Goal: Find specific fact: Find specific fact

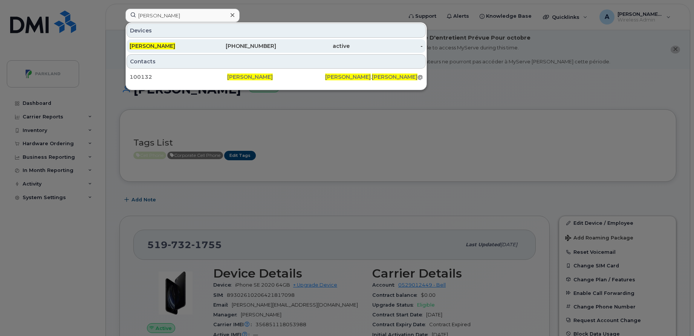
scroll to position [177, 0]
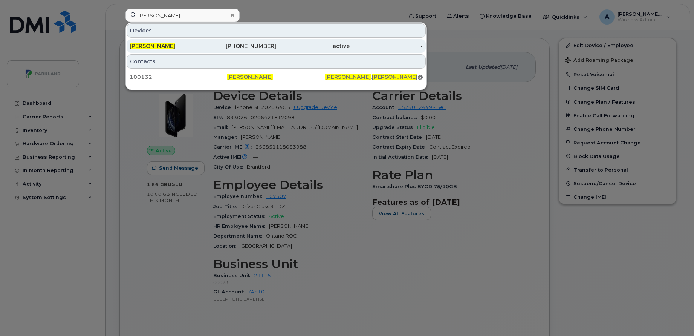
type input "[PERSON_NAME]"
click at [207, 48] on div "[PHONE_NUMBER]" at bounding box center [239, 46] width 73 height 8
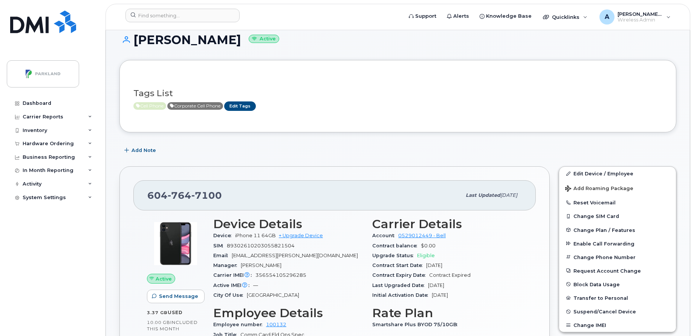
scroll to position [50, 0]
drag, startPoint x: 223, startPoint y: 197, endPoint x: 128, endPoint y: 203, distance: 95.9
click at [128, 203] on div "604 764 7100 Last updated Aug 22, 2025 Active Send Message 3.37 GB  used 10.00 …" at bounding box center [334, 325] width 430 height 319
copy span "604 764 7100"
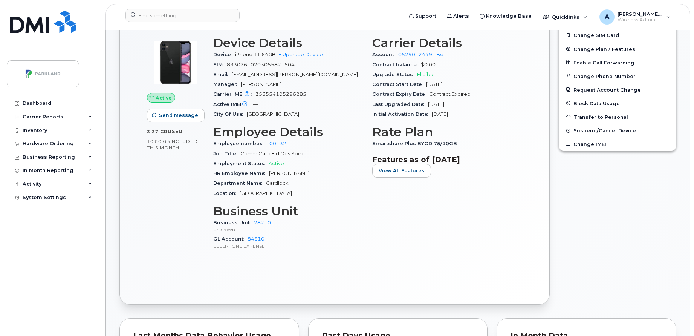
scroll to position [229, 0]
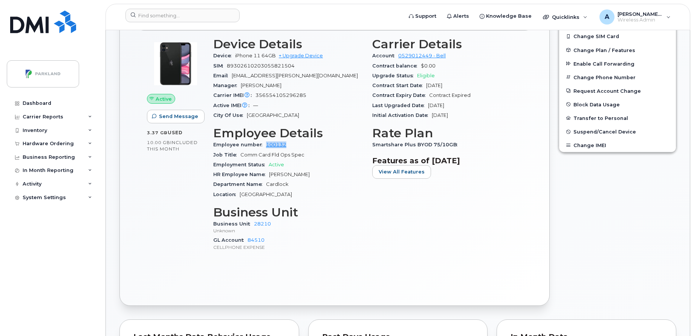
drag, startPoint x: 262, startPoint y: 146, endPoint x: 290, endPoint y: 142, distance: 27.7
click at [290, 142] on div "Employee number 100132" at bounding box center [288, 145] width 150 height 10
copy link "100132"
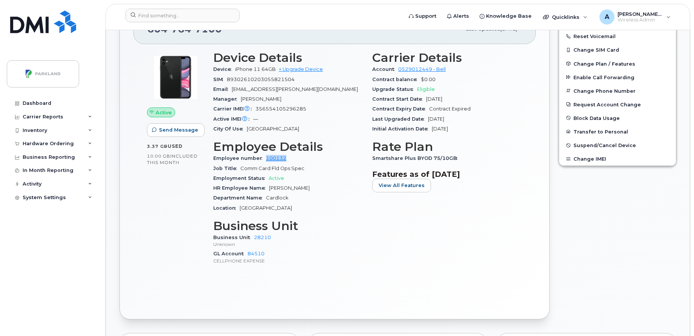
scroll to position [216, 0]
drag, startPoint x: 279, startPoint y: 236, endPoint x: 252, endPoint y: 237, distance: 26.4
click at [252, 237] on div "Business Unit 28210 Unknown" at bounding box center [288, 240] width 150 height 16
copy link "28210"
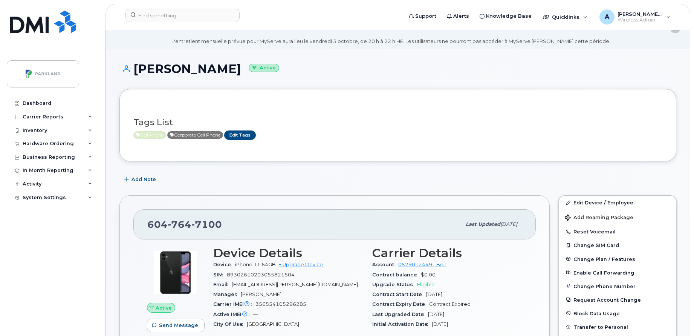
scroll to position [20, 0]
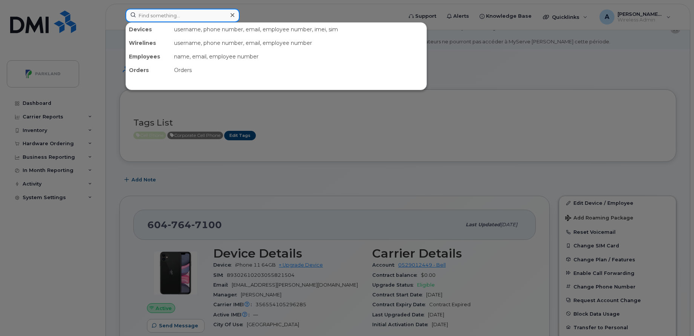
click at [218, 16] on input at bounding box center [182, 16] width 114 height 14
paste input "519) 732-1755"
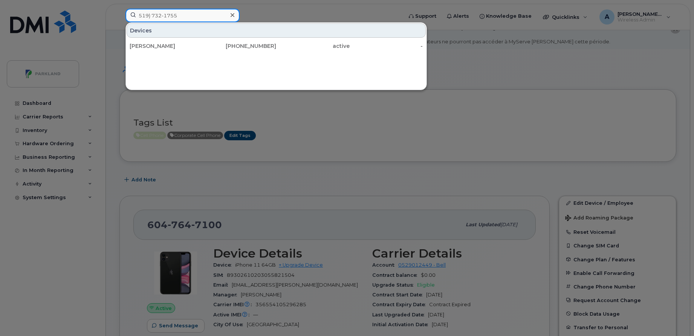
type input "519) 732-1755"
